Goal: Information Seeking & Learning: Learn about a topic

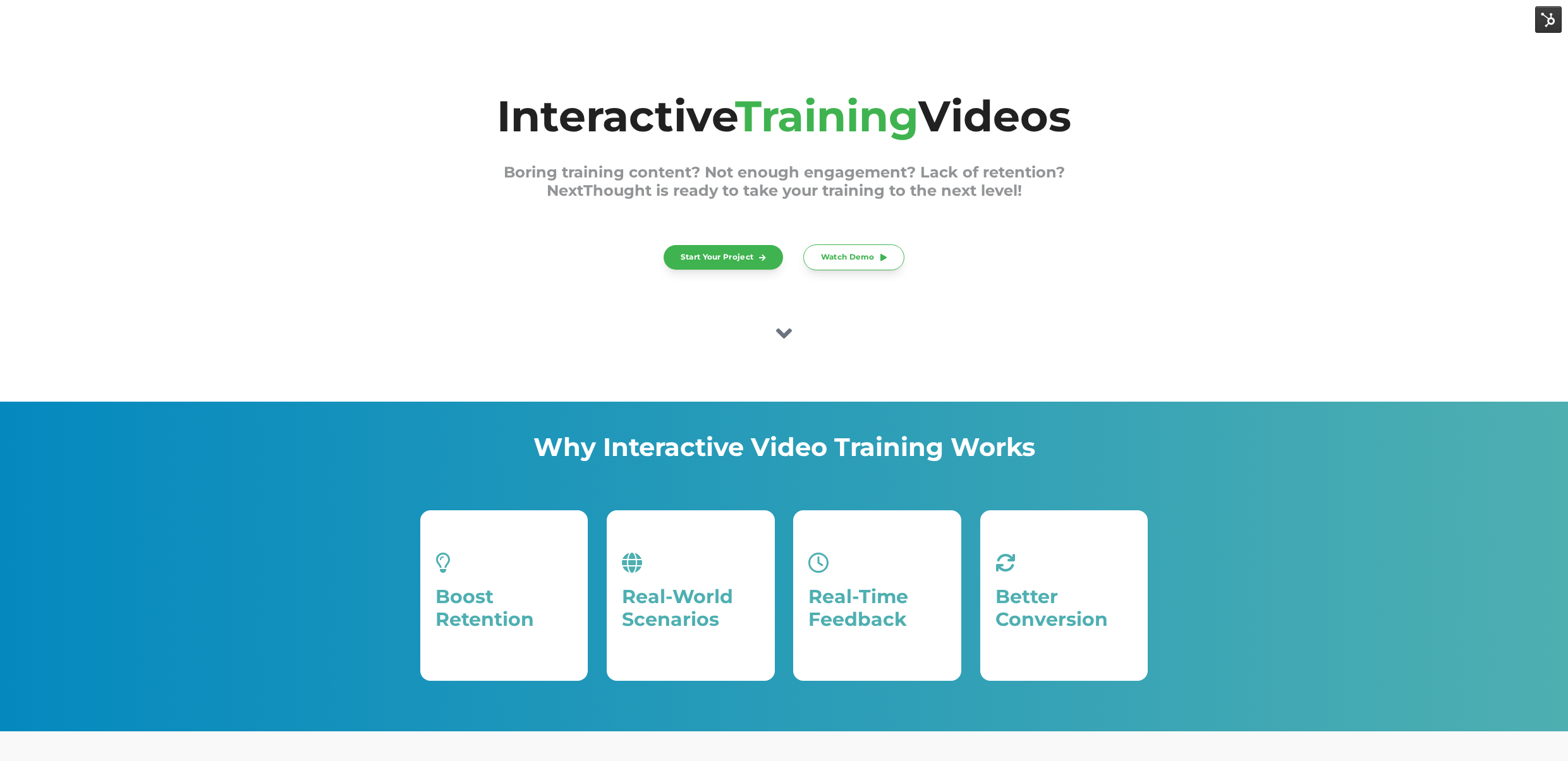
click at [1179, 226] on div "Interactive Training Videos Boring training content? Not enough engagement? Lac…" at bounding box center [784, 201] width 1568 height 401
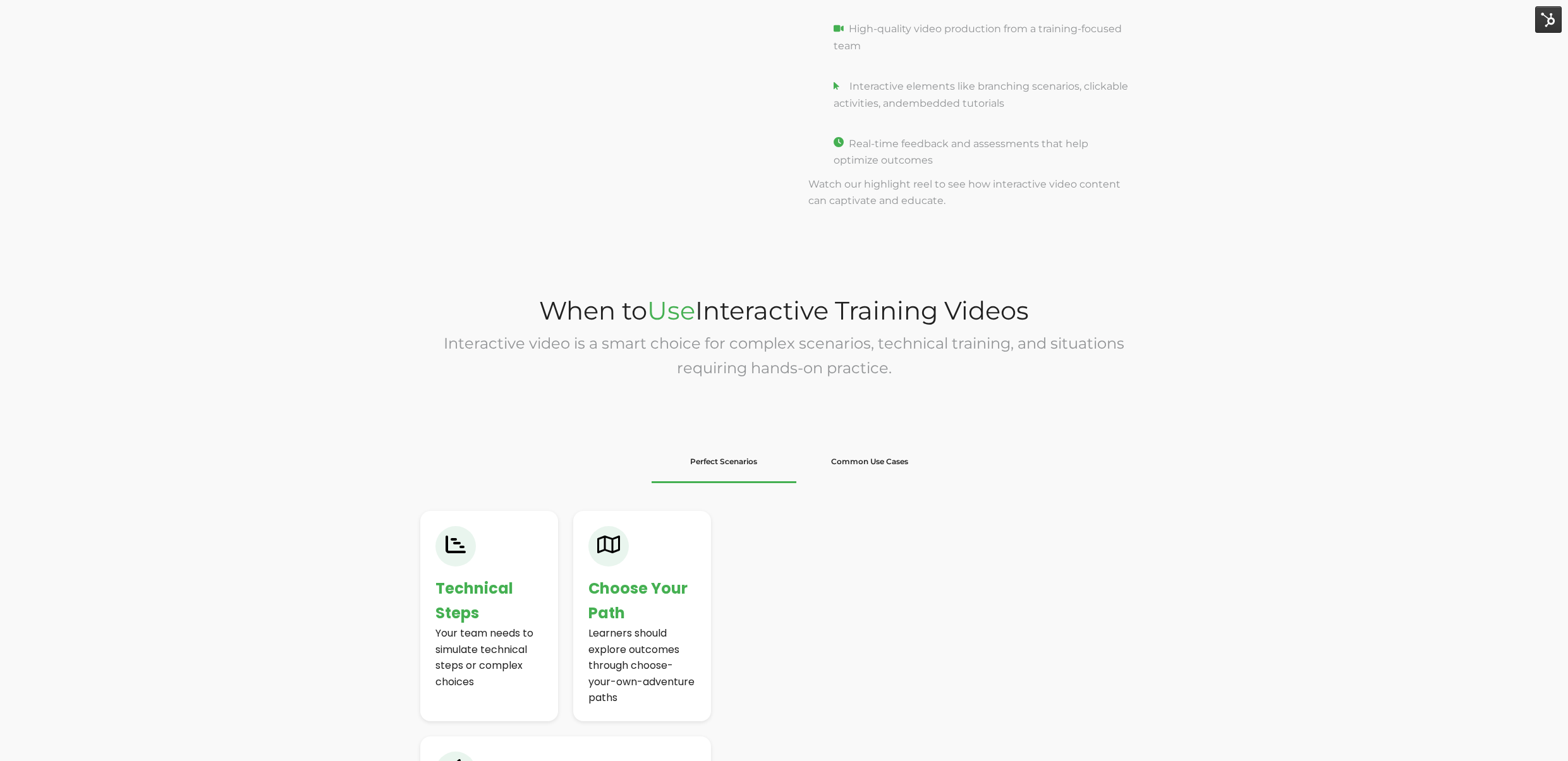
scroll to position [1781, 0]
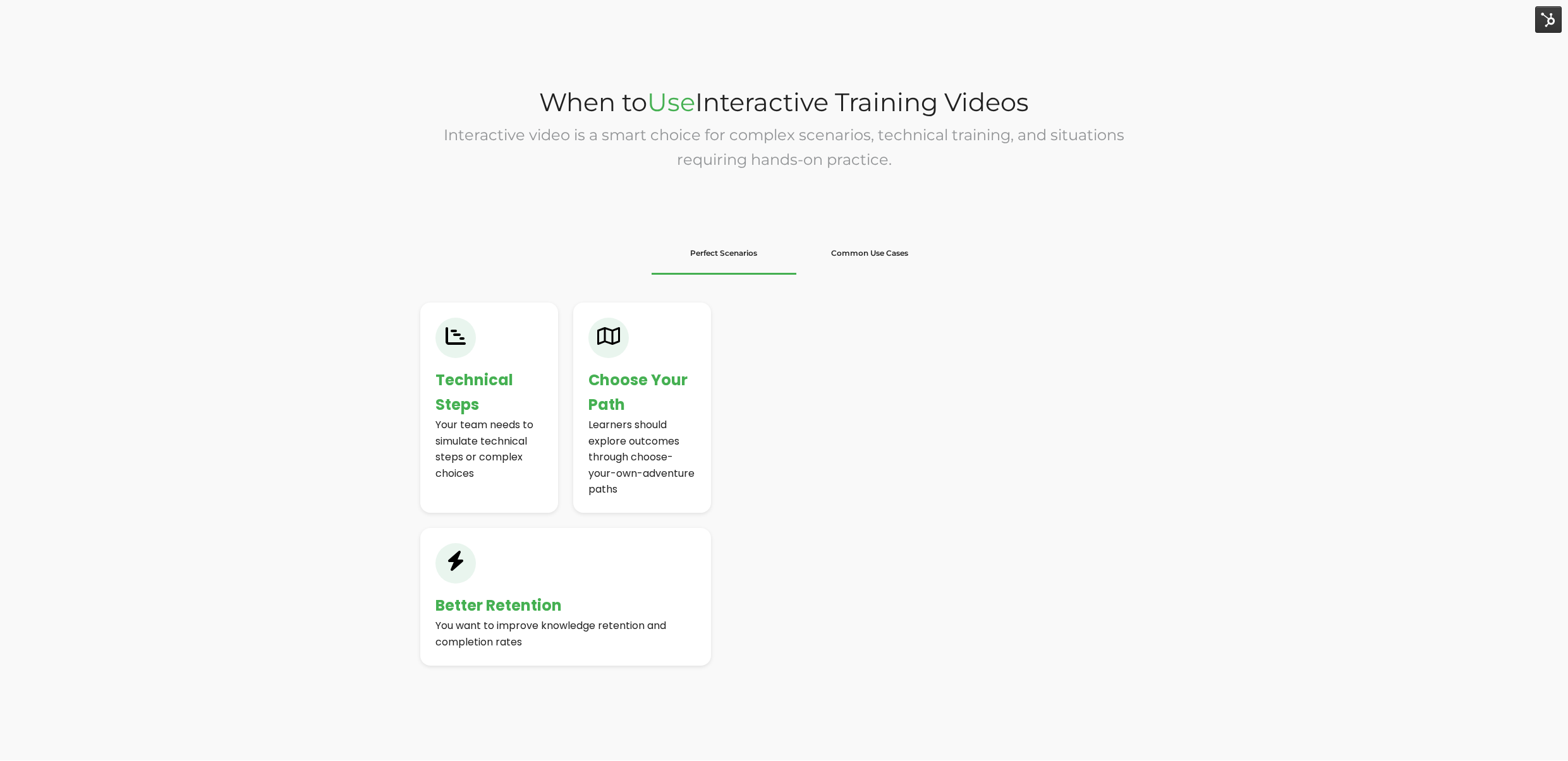
click at [901, 263] on li "Common Use Cases" at bounding box center [869, 253] width 145 height 42
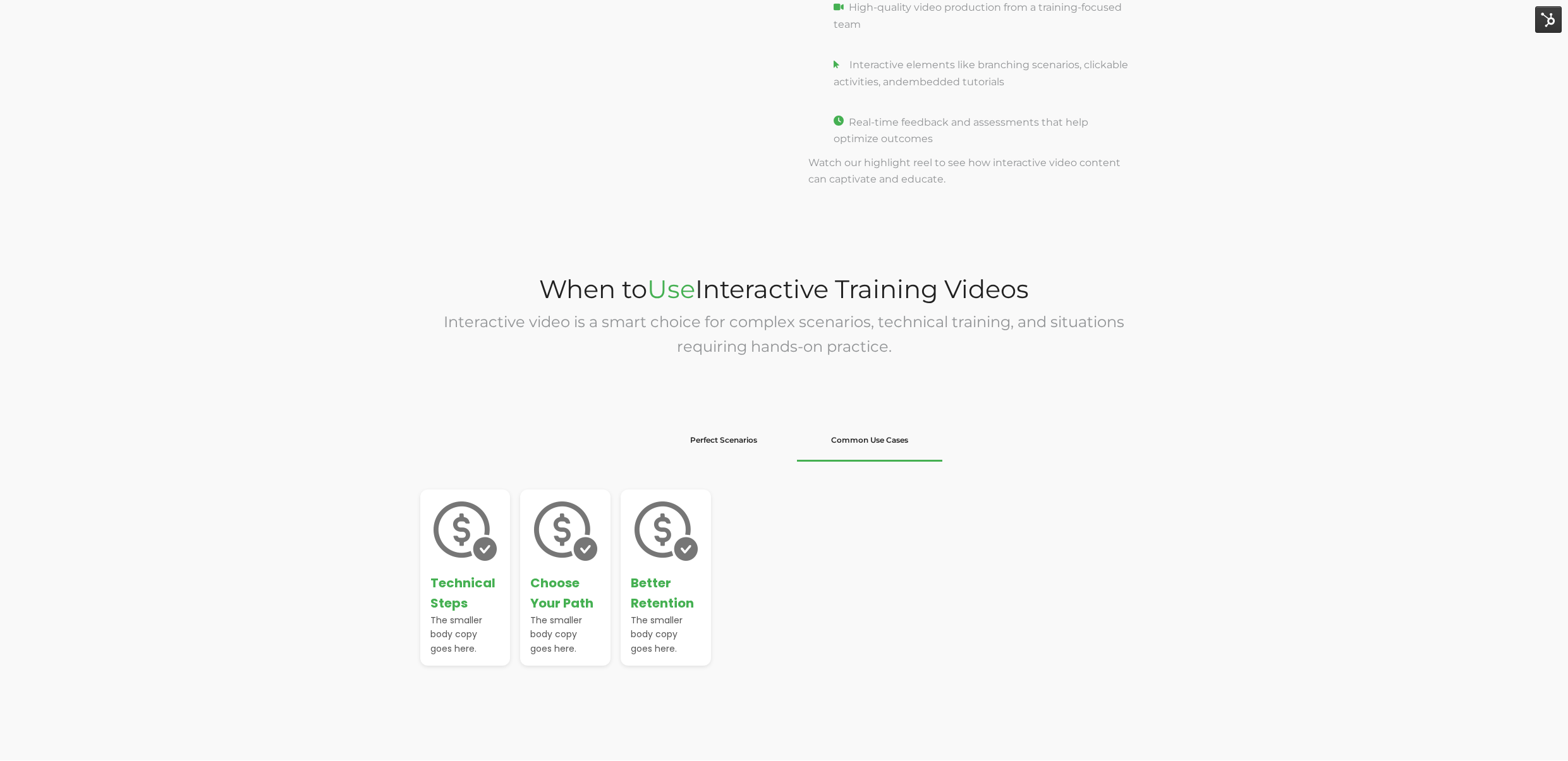
scroll to position [1594, 0]
click at [775, 439] on li "Perfect Scenarios" at bounding box center [724, 440] width 145 height 42
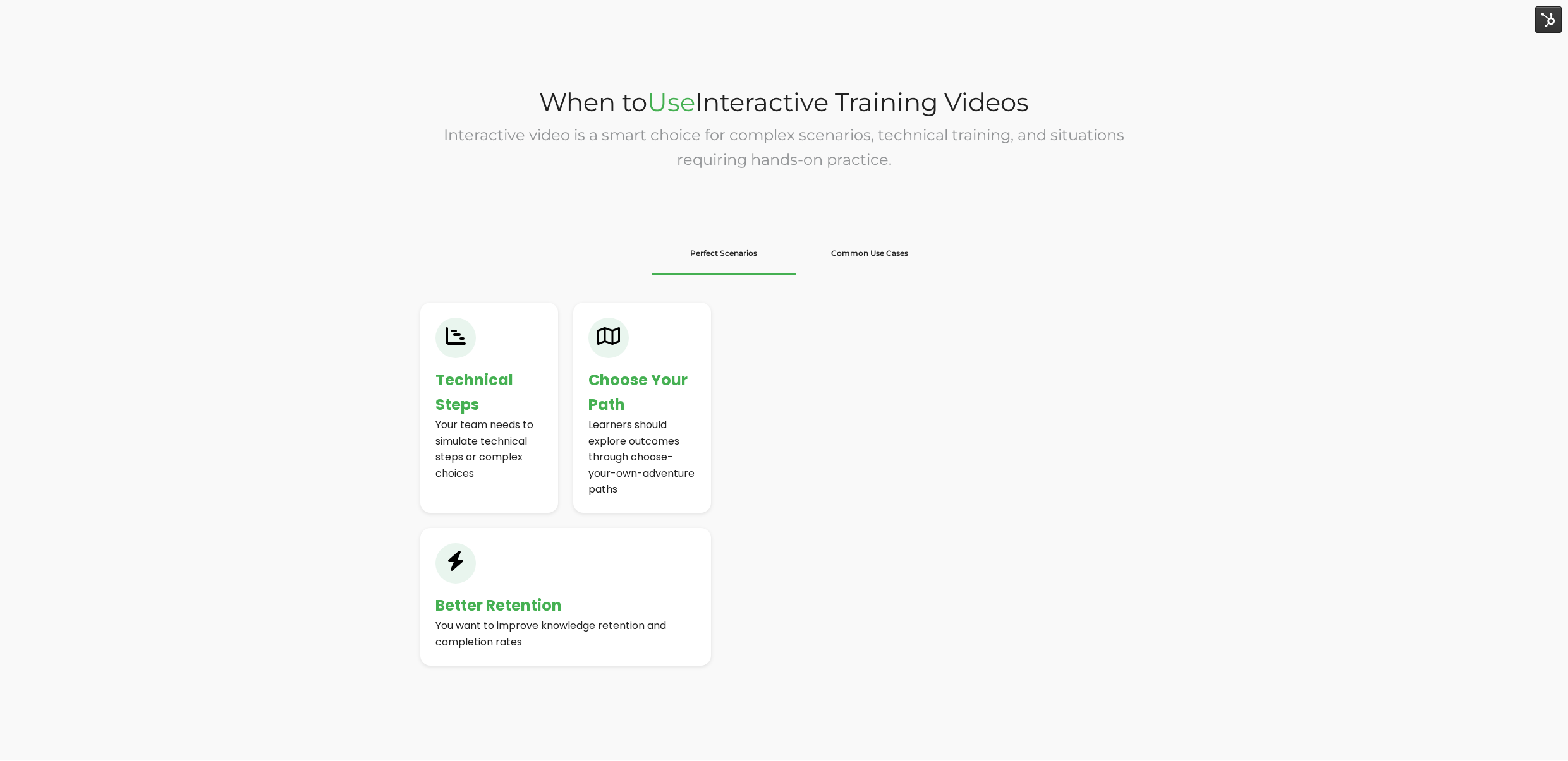
drag, startPoint x: 642, startPoint y: 553, endPoint x: 807, endPoint y: 526, distance: 167.2
click at [807, 526] on div "Technical Steps Your team needs to simulate technical steps or complex choices …" at bounding box center [784, 506] width 728 height 407
click at [822, 498] on div "Technical Steps Your team needs to simulate technical steps or complex choices …" at bounding box center [784, 506] width 728 height 407
click at [823, 499] on div "Technical Steps Your team needs to simulate technical steps or complex choices …" at bounding box center [784, 506] width 728 height 407
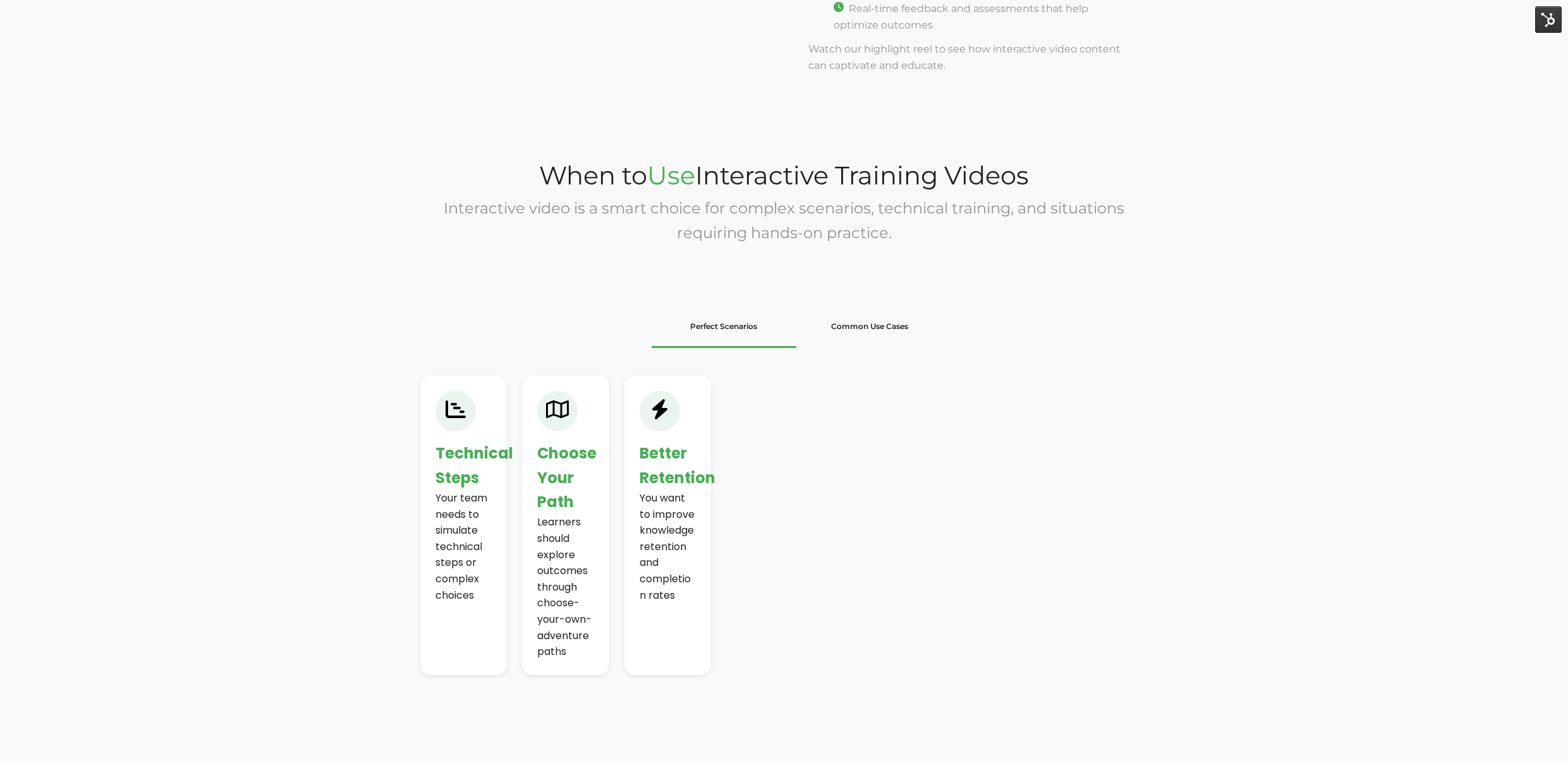
scroll to position [1717, 0]
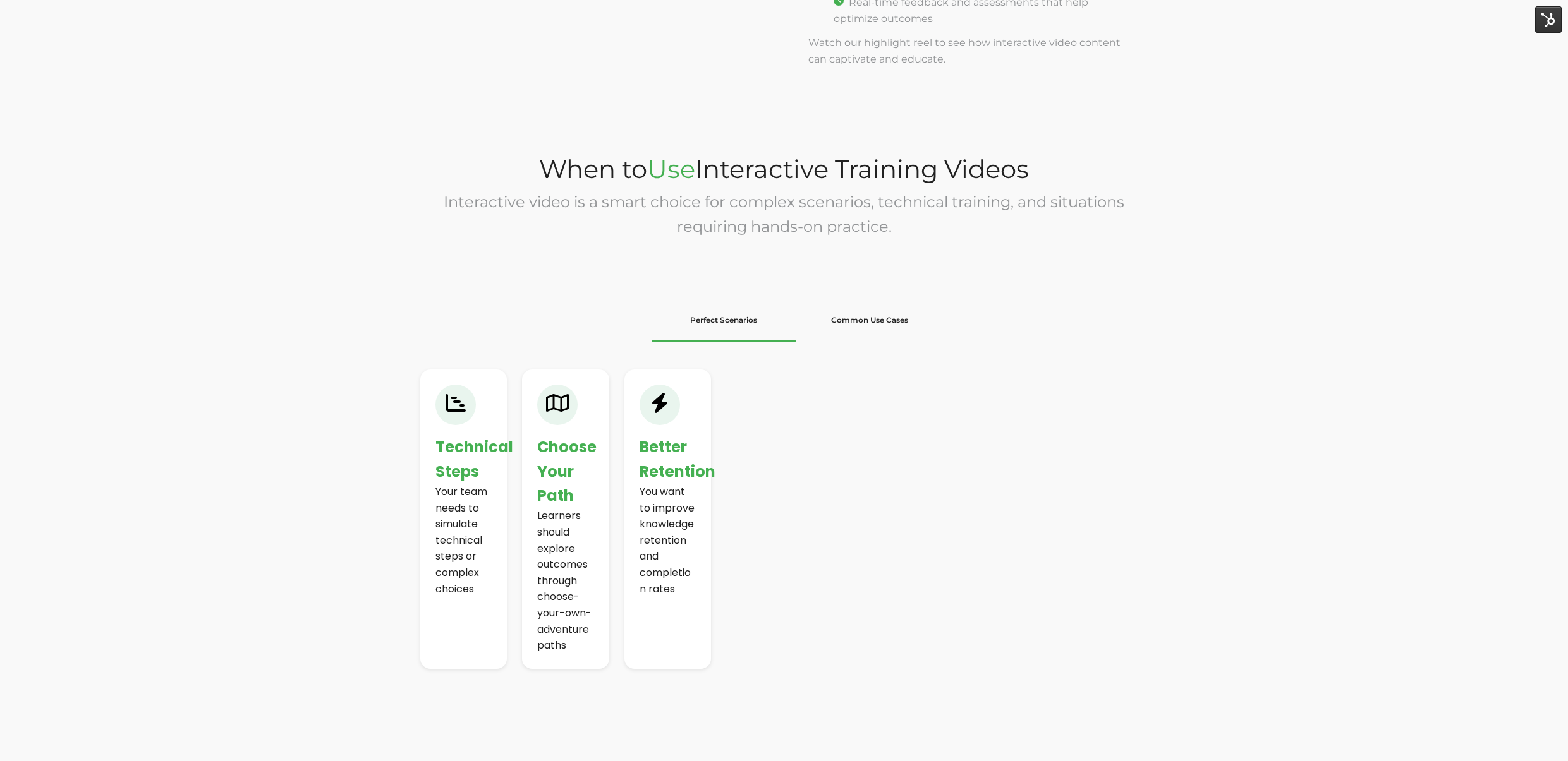
scroll to position [1717, 0]
click at [765, 353] on div "Technical Steps Your team needs to simulate technical steps or complex choices …" at bounding box center [784, 506] width 728 height 407
click at [834, 519] on div "Technical Steps Your team needs to simulate technical steps or complex choices …" at bounding box center [784, 538] width 728 height 344
click at [861, 324] on li "Common Use Cases" at bounding box center [869, 317] width 145 height 42
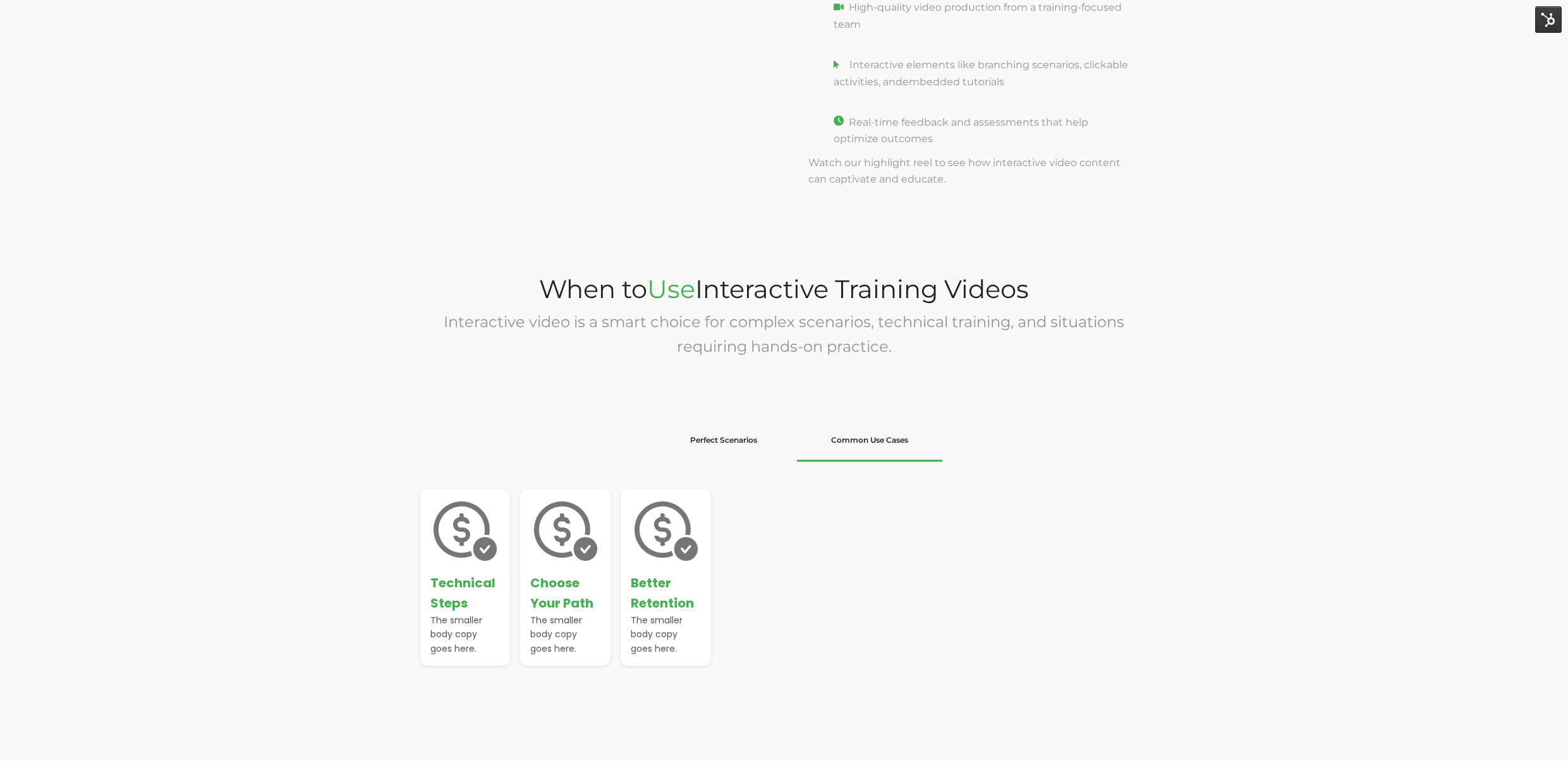
scroll to position [1594, 0]
click at [752, 443] on li "Perfect Scenarios" at bounding box center [724, 440] width 145 height 42
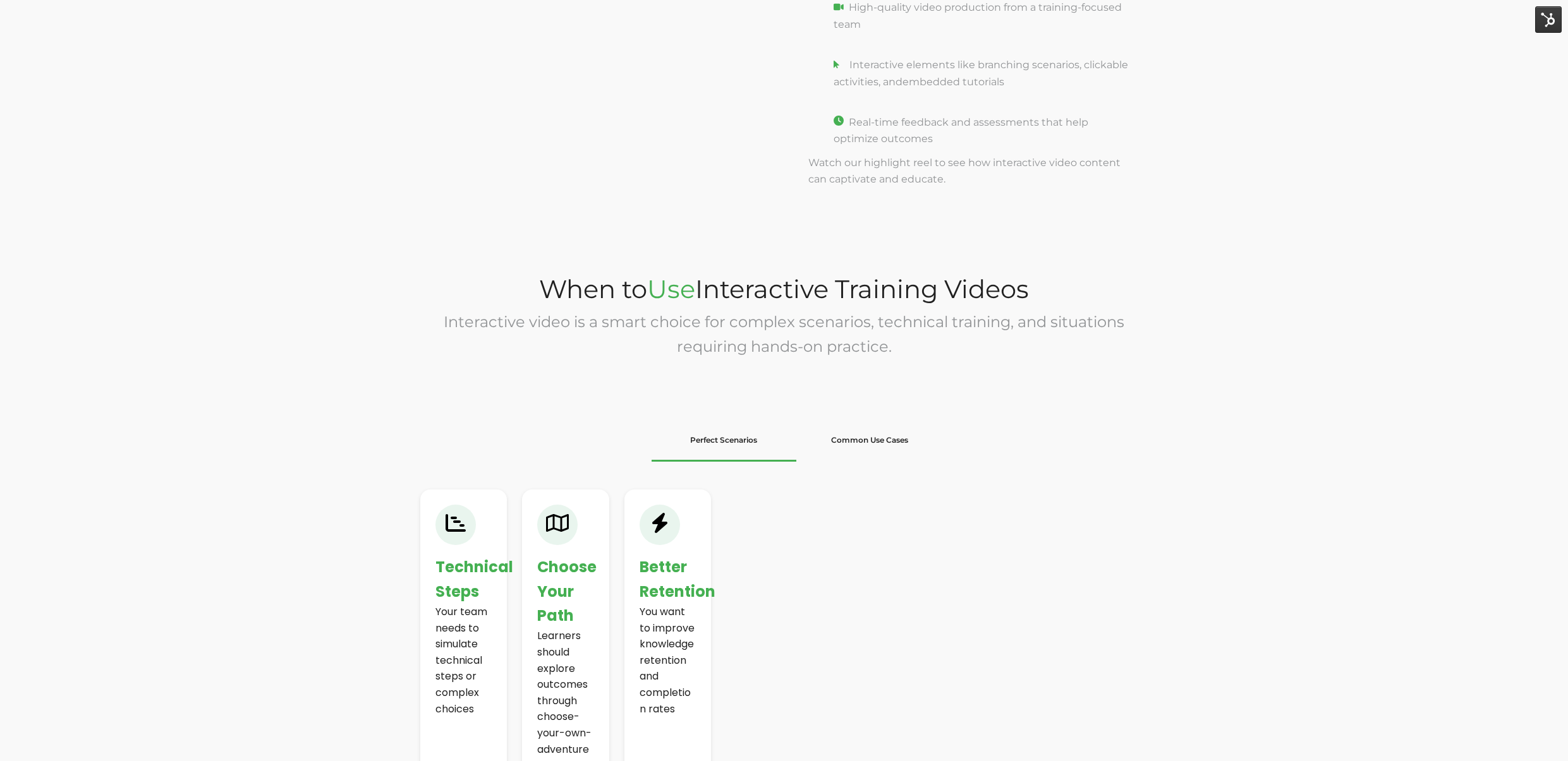
scroll to position [1717, 0]
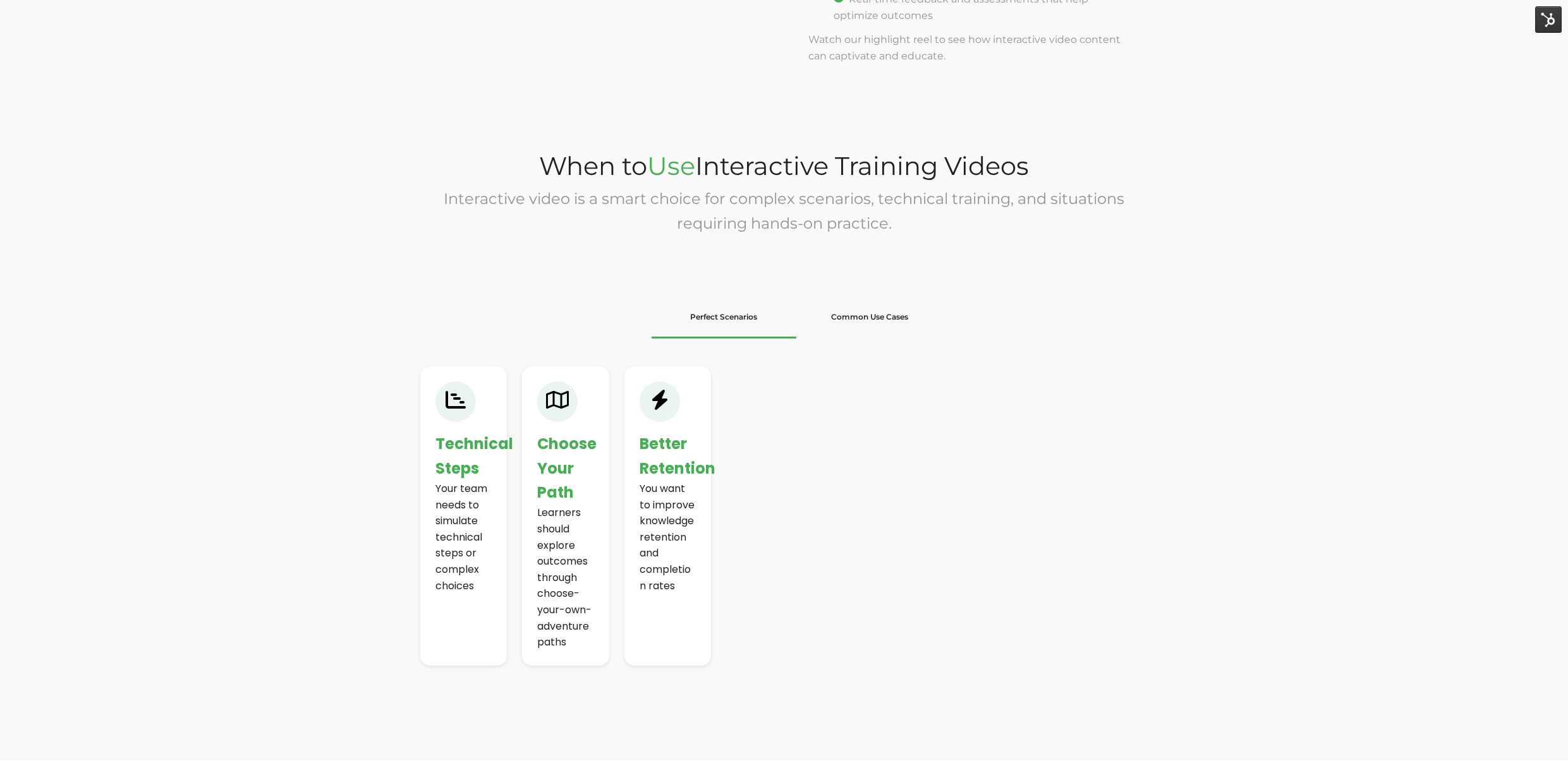
click at [873, 311] on li "Common Use Cases" at bounding box center [869, 317] width 145 height 42
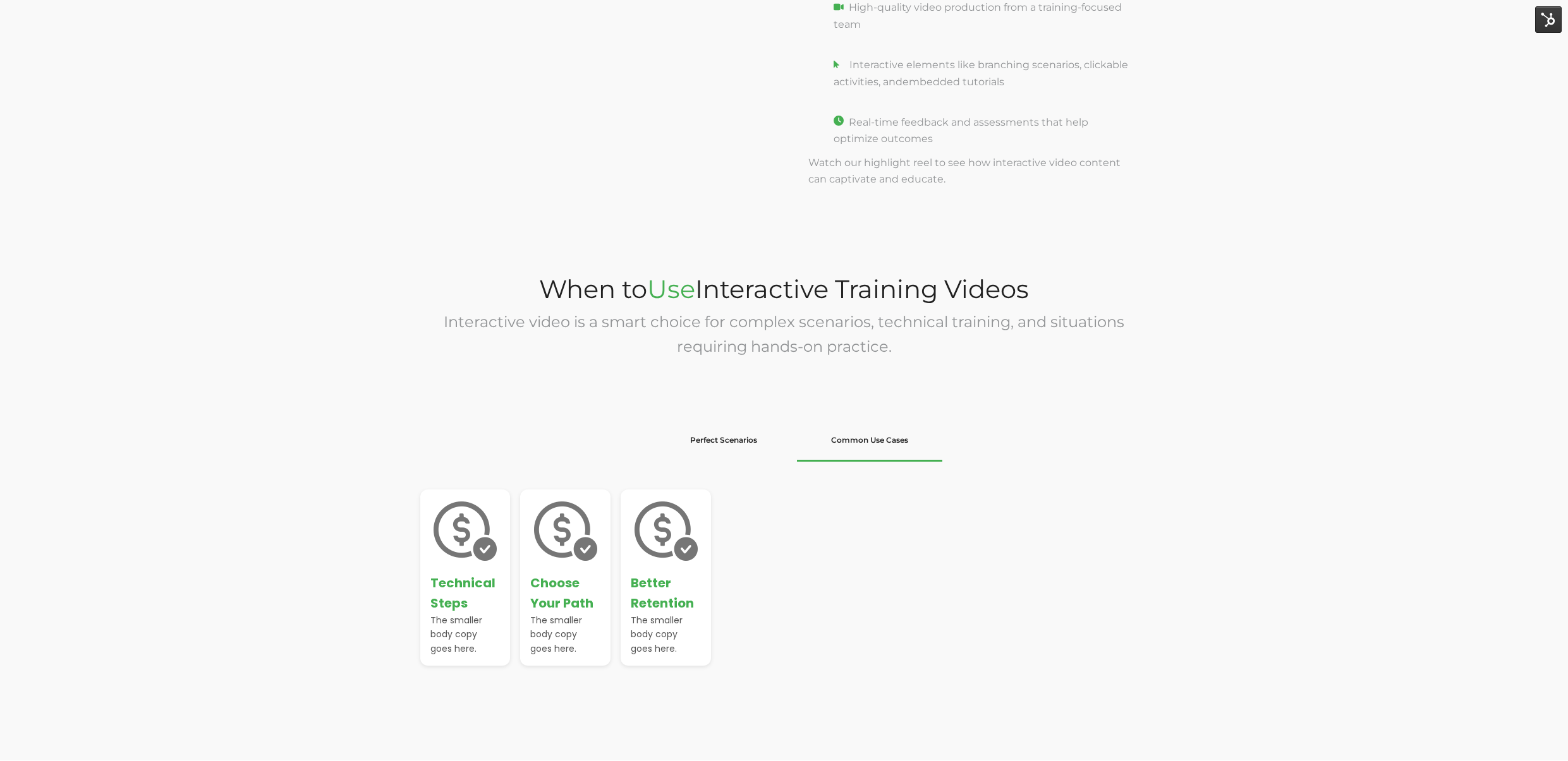
scroll to position [1594, 0]
click at [745, 438] on li "Perfect Scenarios" at bounding box center [724, 440] width 145 height 42
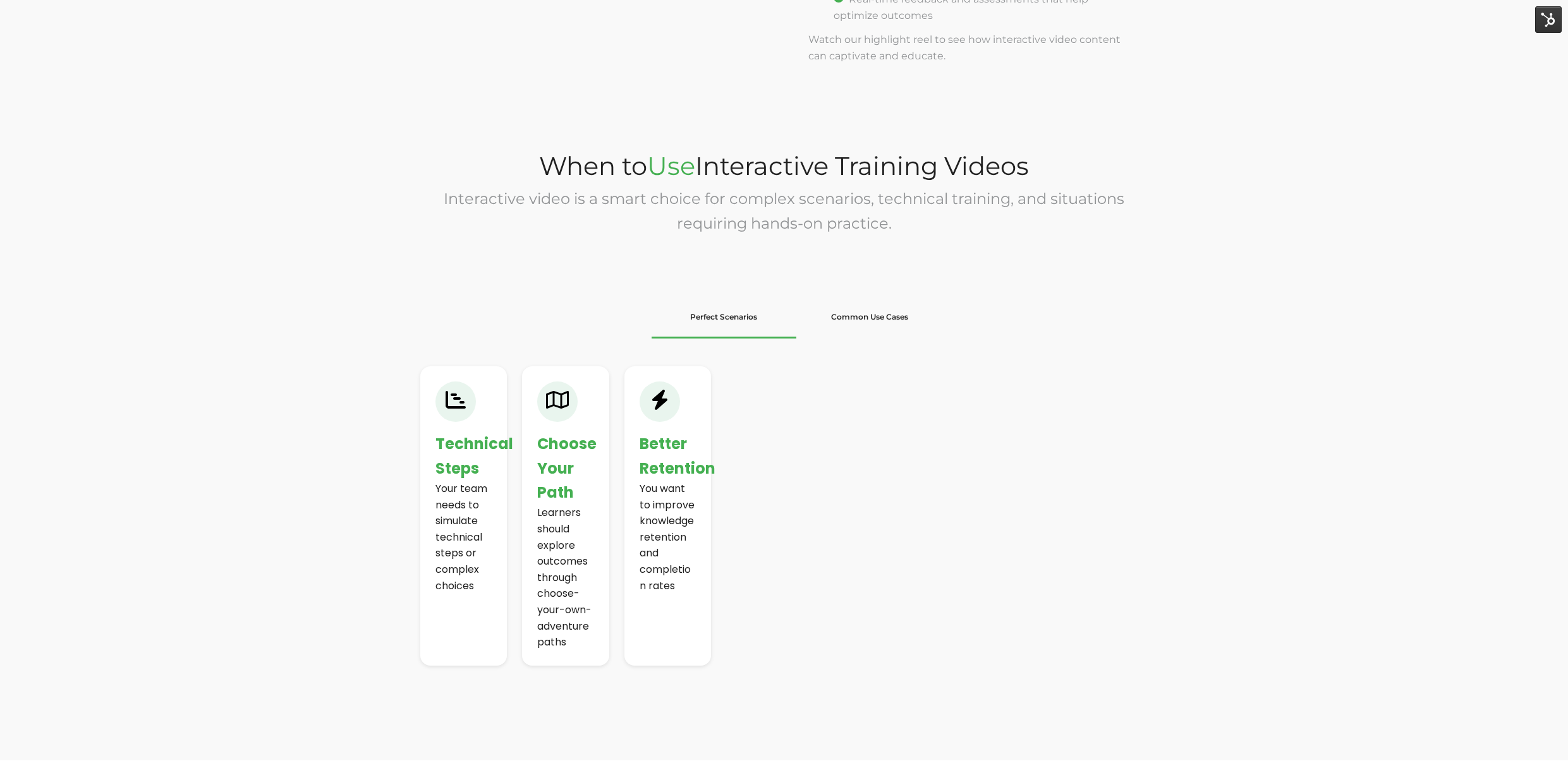
click at [309, 229] on div "When to Use Interactive Training Videos Interactive video is a smart choice for…" at bounding box center [784, 438] width 1568 height 646
